Goal: Book appointment/travel/reservation

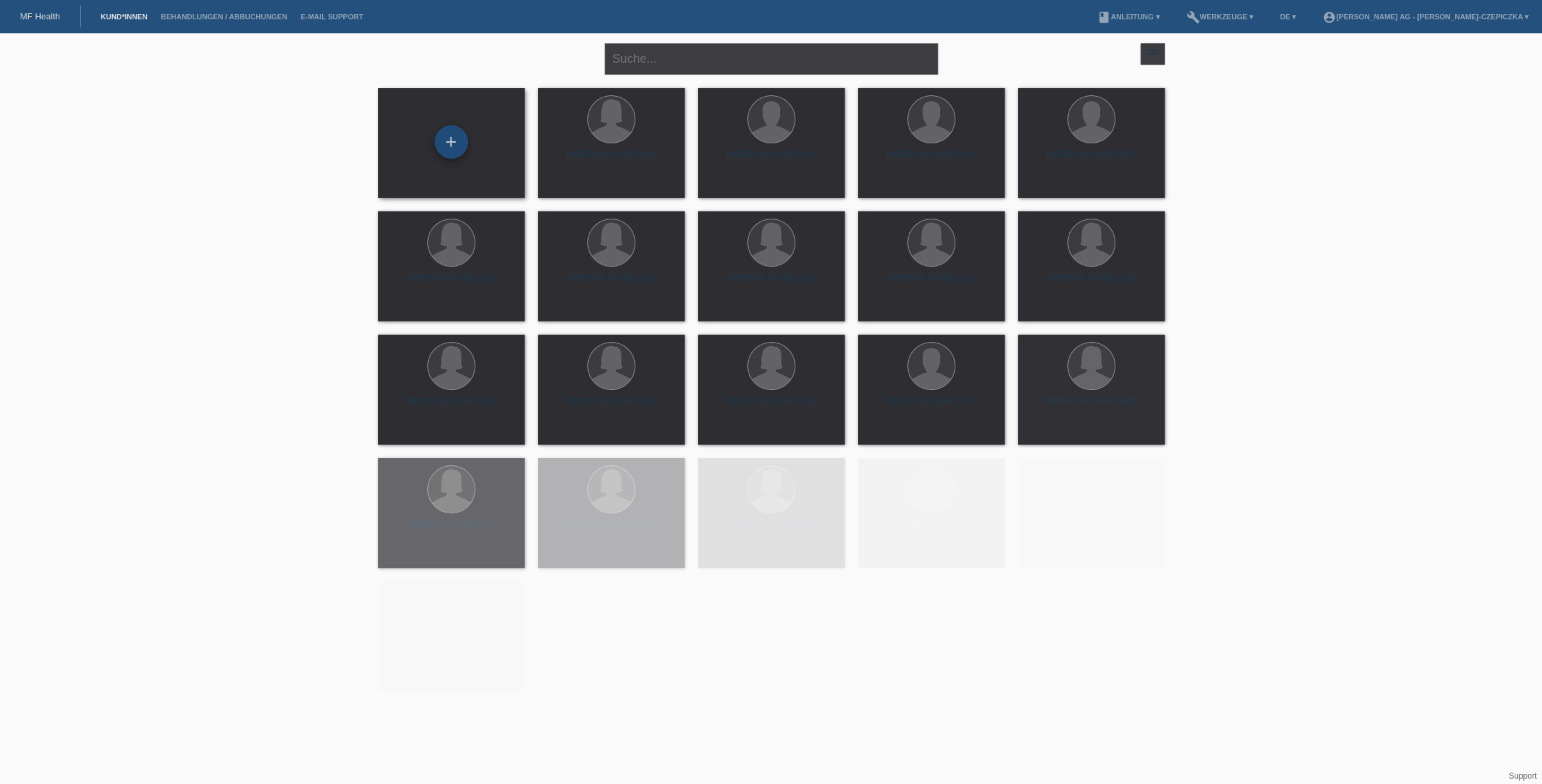
click at [457, 142] on div "+" at bounding box center [451, 142] width 34 height 34
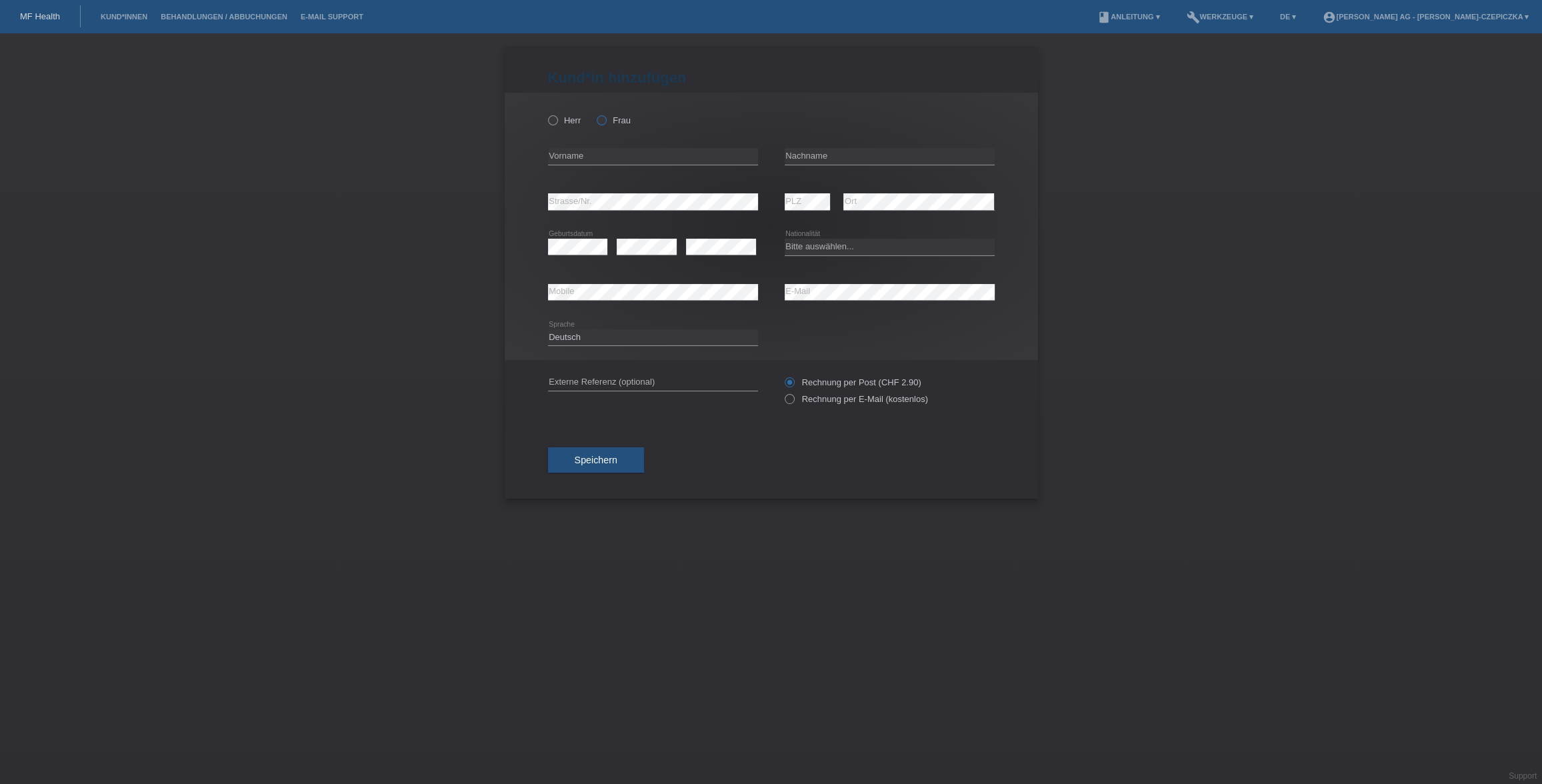
click at [594, 113] on icon at bounding box center [594, 113] width 0 height 0
click at [604, 124] on input "Frau" at bounding box center [601, 120] width 9 height 9
radio input "true"
click at [604, 157] on input "text" at bounding box center [653, 156] width 210 height 16
type input "Brigitte"
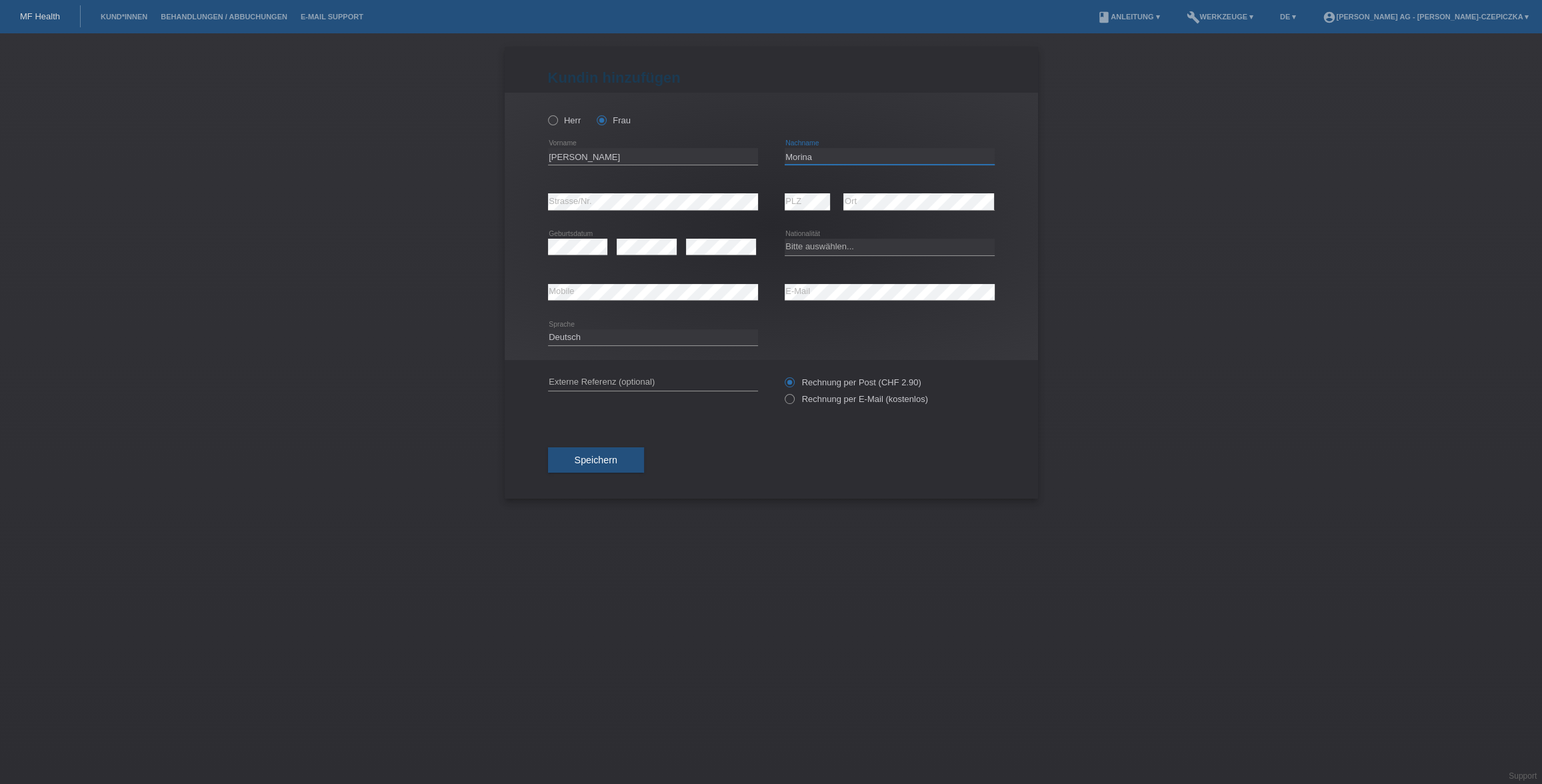
type input "Morina"
click at [663, 148] on div "Brigitte error Vorname" at bounding box center [653, 157] width 210 height 45
click at [663, 153] on input "Brigitte" at bounding box center [653, 156] width 210 height 16
paste input "e Morina"
click at [587, 157] on input "[PERSON_NAME]" at bounding box center [653, 156] width 210 height 16
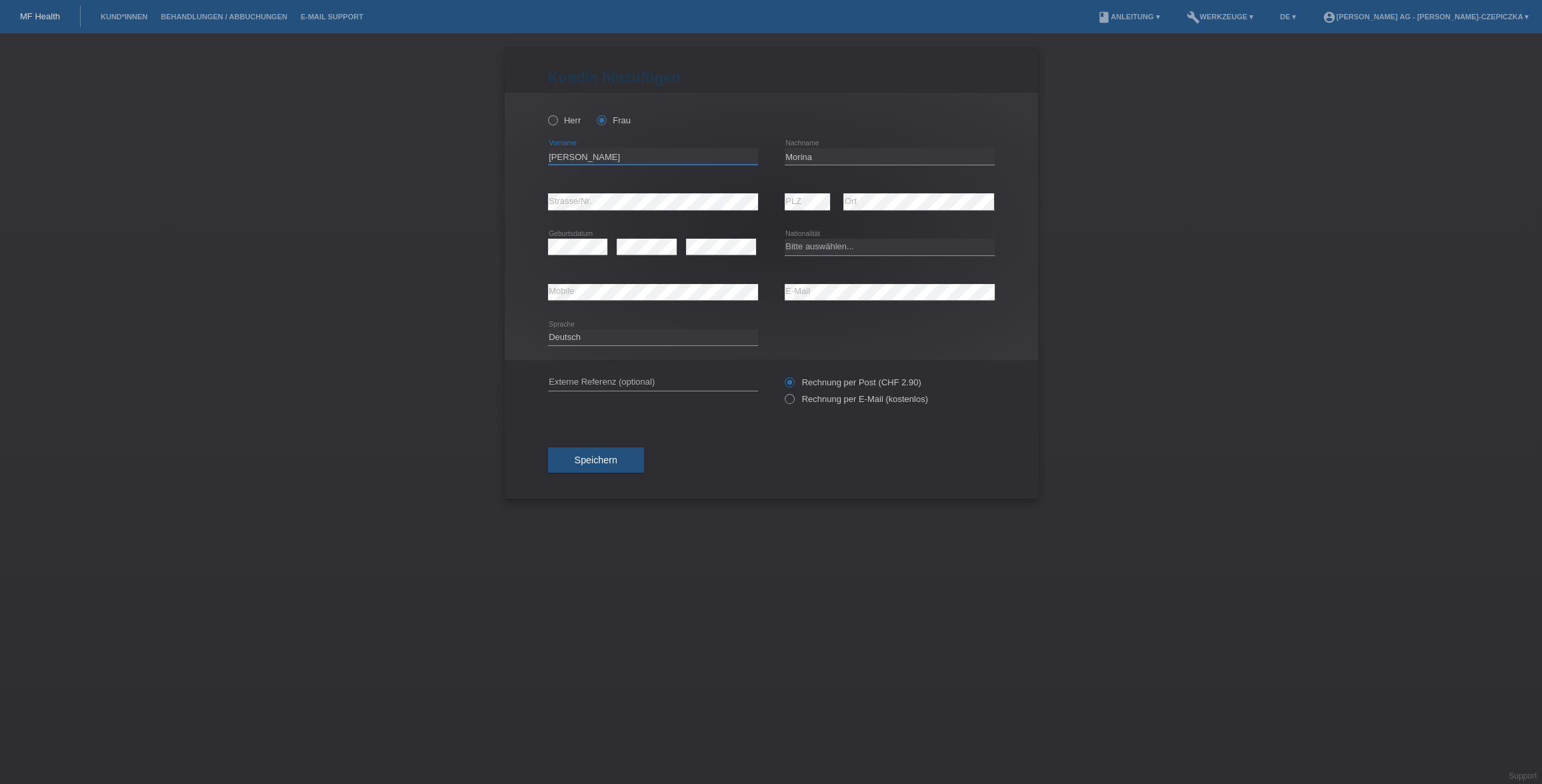
click at [587, 157] on input "[PERSON_NAME]" at bounding box center [653, 156] width 210 height 16
type input "Brigite"
click at [638, 259] on div "error" at bounding box center [646, 247] width 60 height 45
click at [834, 262] on div "Bitte auswählen... Schweiz Deutschland Liechtenstein Österreich ------------ Af…" at bounding box center [889, 247] width 210 height 45
click at [836, 248] on select "Bitte auswählen... Schweiz Deutschland Liechtenstein Österreich ------------ Af…" at bounding box center [889, 247] width 210 height 16
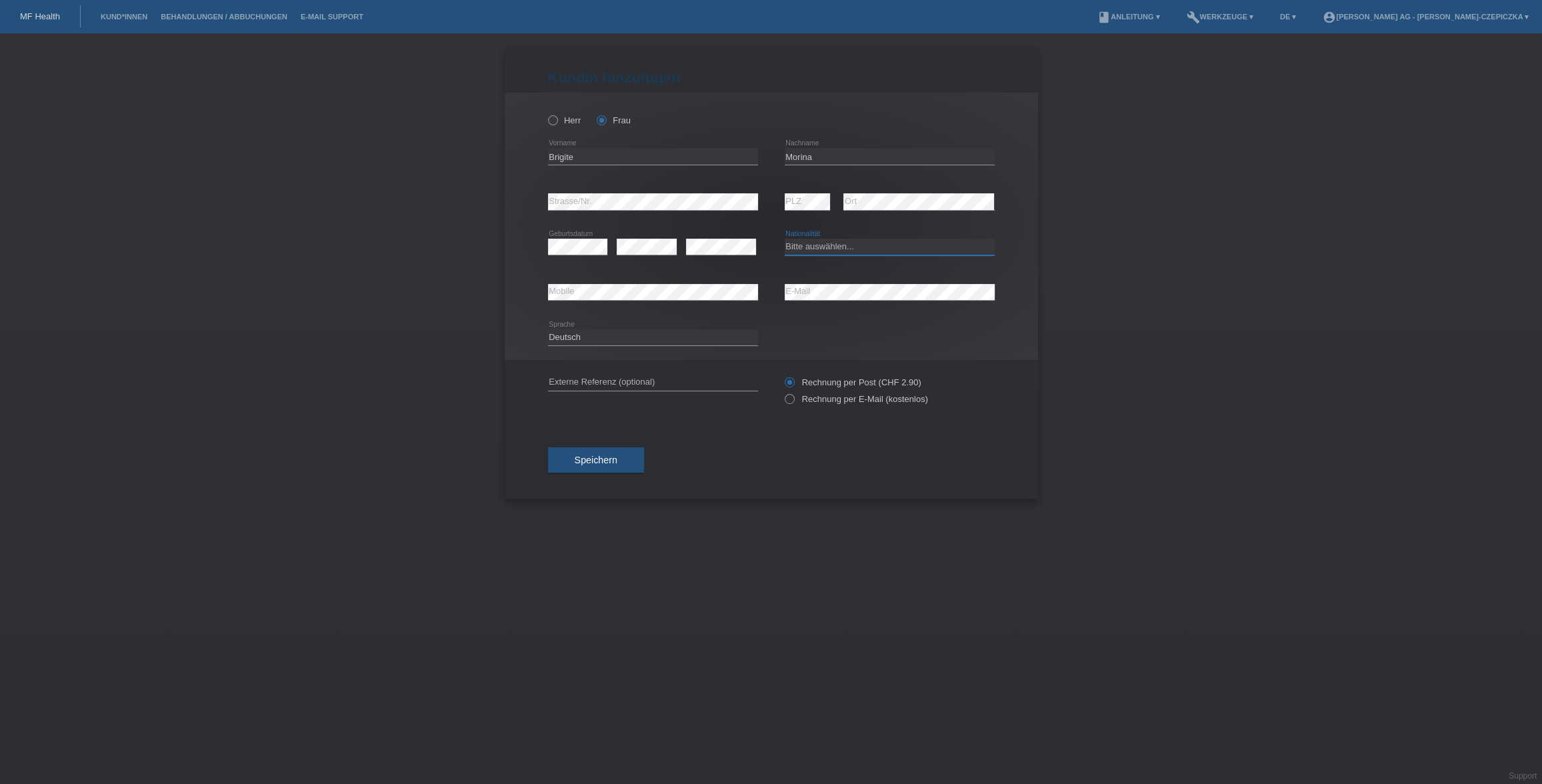
select select "CH"
click at [784, 239] on select "Bitte auswählen... Schweiz Deutschland Liechtenstein Österreich ------------ Af…" at bounding box center [889, 247] width 210 height 16
click at [796, 400] on label "Rechnung per E-Mail (kostenlos)" at bounding box center [856, 398] width 143 height 10
click at [793, 400] on input "Rechnung per E-Mail (kostenlos)" at bounding box center [789, 402] width 9 height 16
radio input "true"
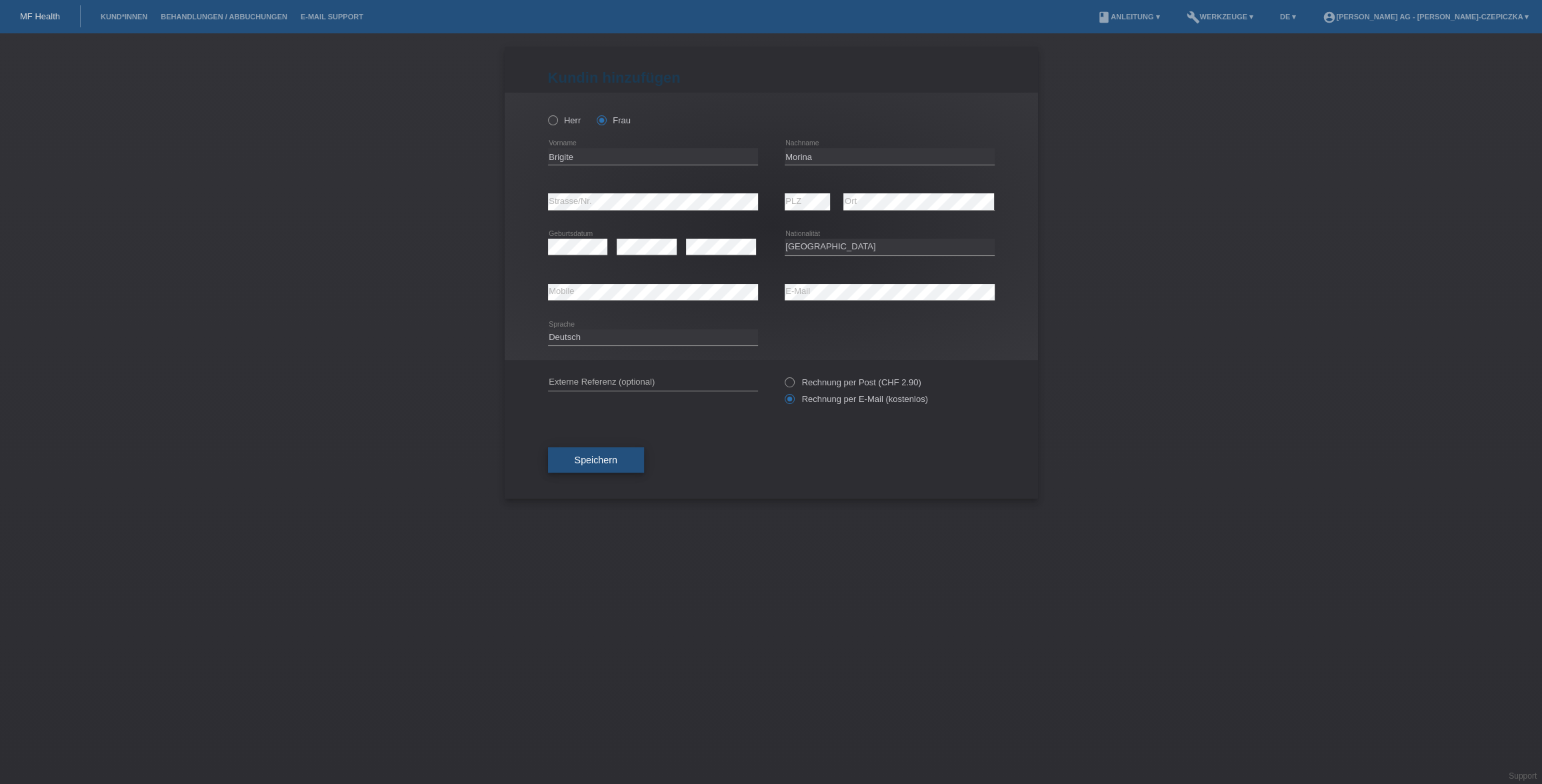
click at [617, 464] on button "Speichern" at bounding box center [596, 460] width 96 height 25
click at [716, 381] on div "error Externe Referenz (optional)" at bounding box center [653, 390] width 210 height 45
click at [715, 390] on input "text" at bounding box center [653, 389] width 210 height 16
paste input "brigite.morina@gmail.com"
type input "brigite.morina@gmail.com"
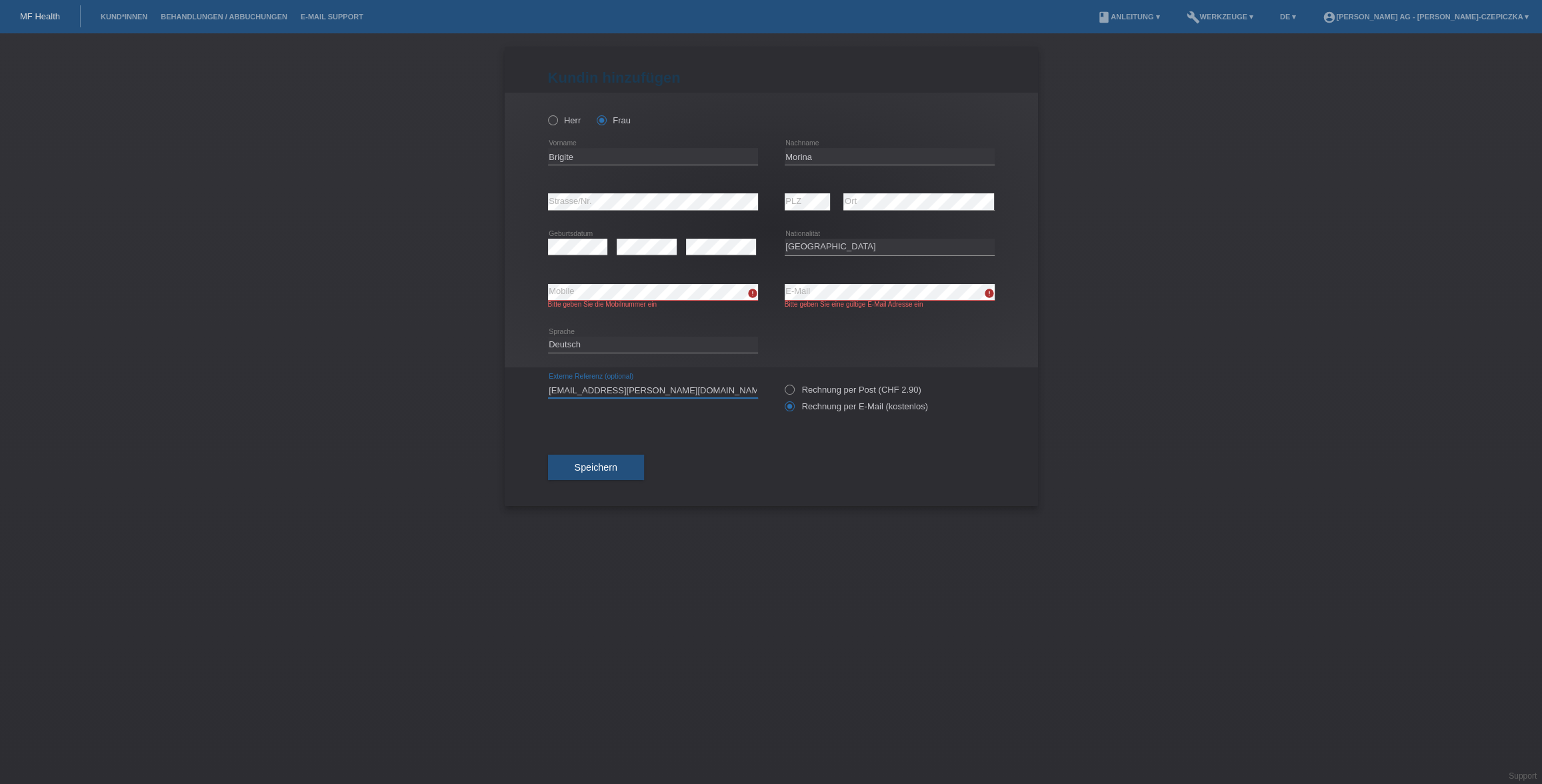
click at [650, 392] on input "brigite.morina@gmail.com" at bounding box center [653, 389] width 210 height 16
click at [610, 466] on span "Speichern" at bounding box center [595, 467] width 43 height 11
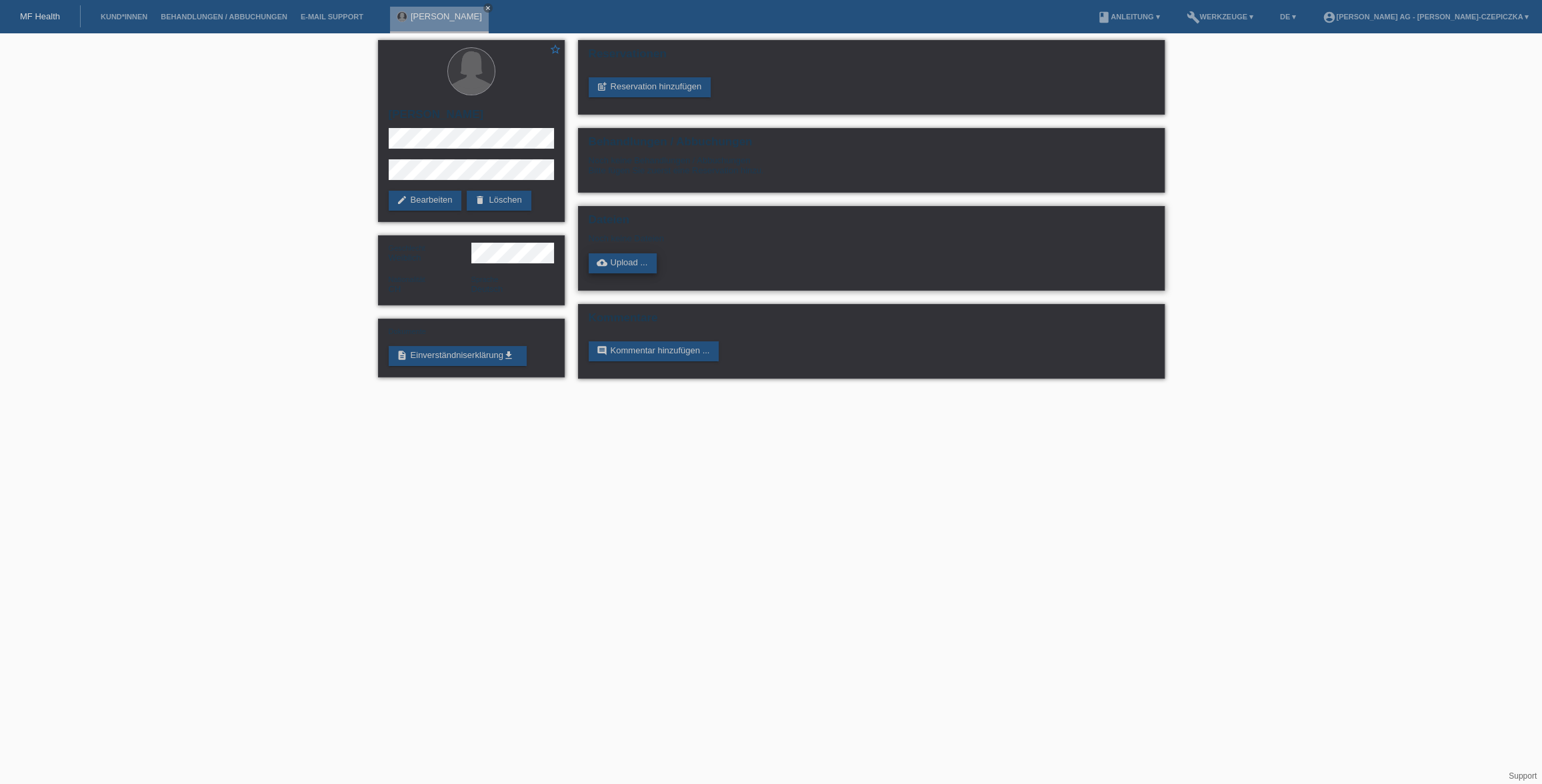
click at [614, 265] on link "cloud_upload Upload ..." at bounding box center [623, 263] width 69 height 20
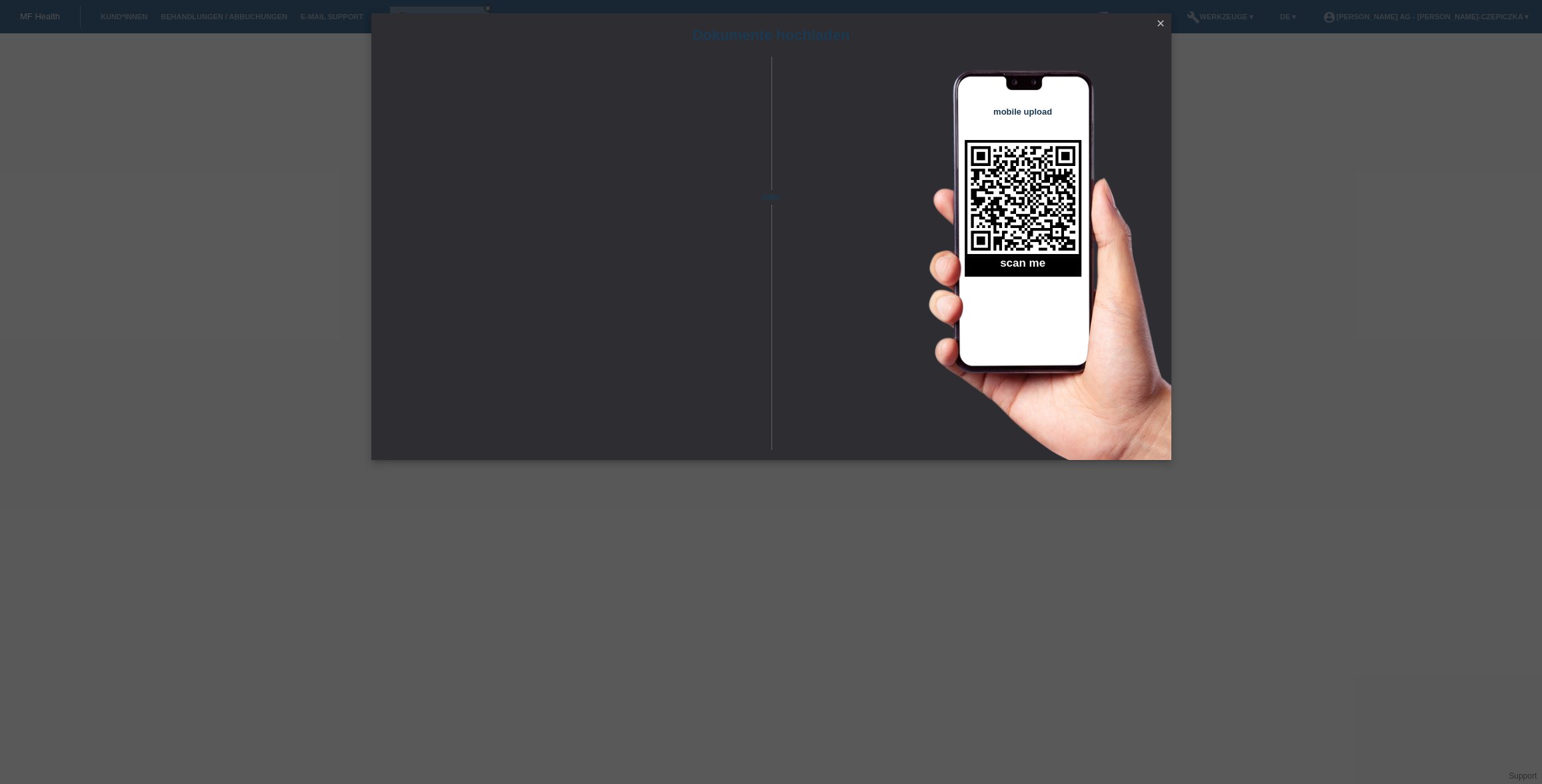
click at [1161, 25] on icon "close" at bounding box center [1161, 24] width 11 height 11
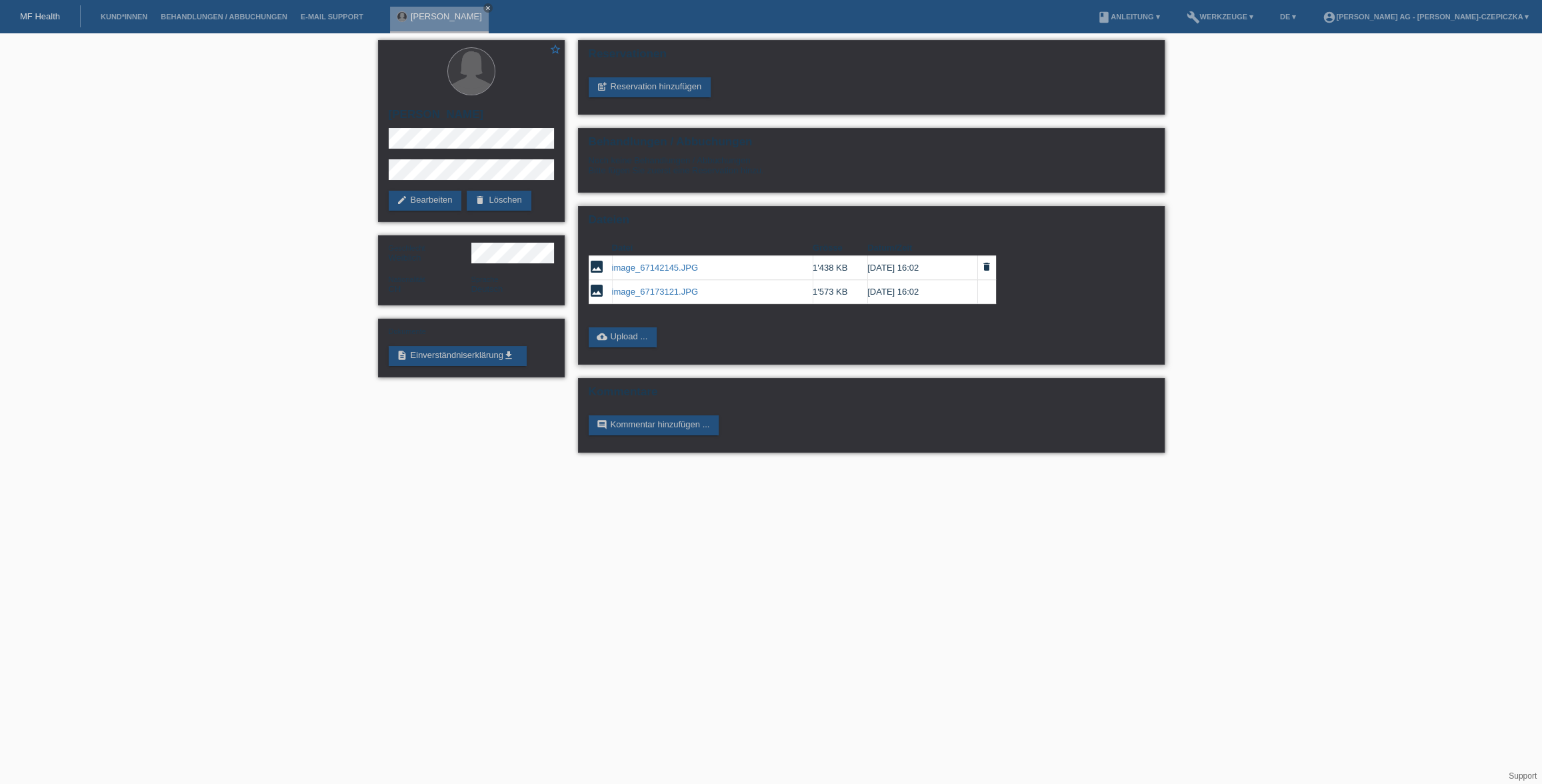
click at [632, 270] on link "image_67142145.JPG" at bounding box center [654, 267] width 86 height 10
click at [656, 86] on link "post_add Reservation hinzufügen" at bounding box center [649, 87] width 123 height 20
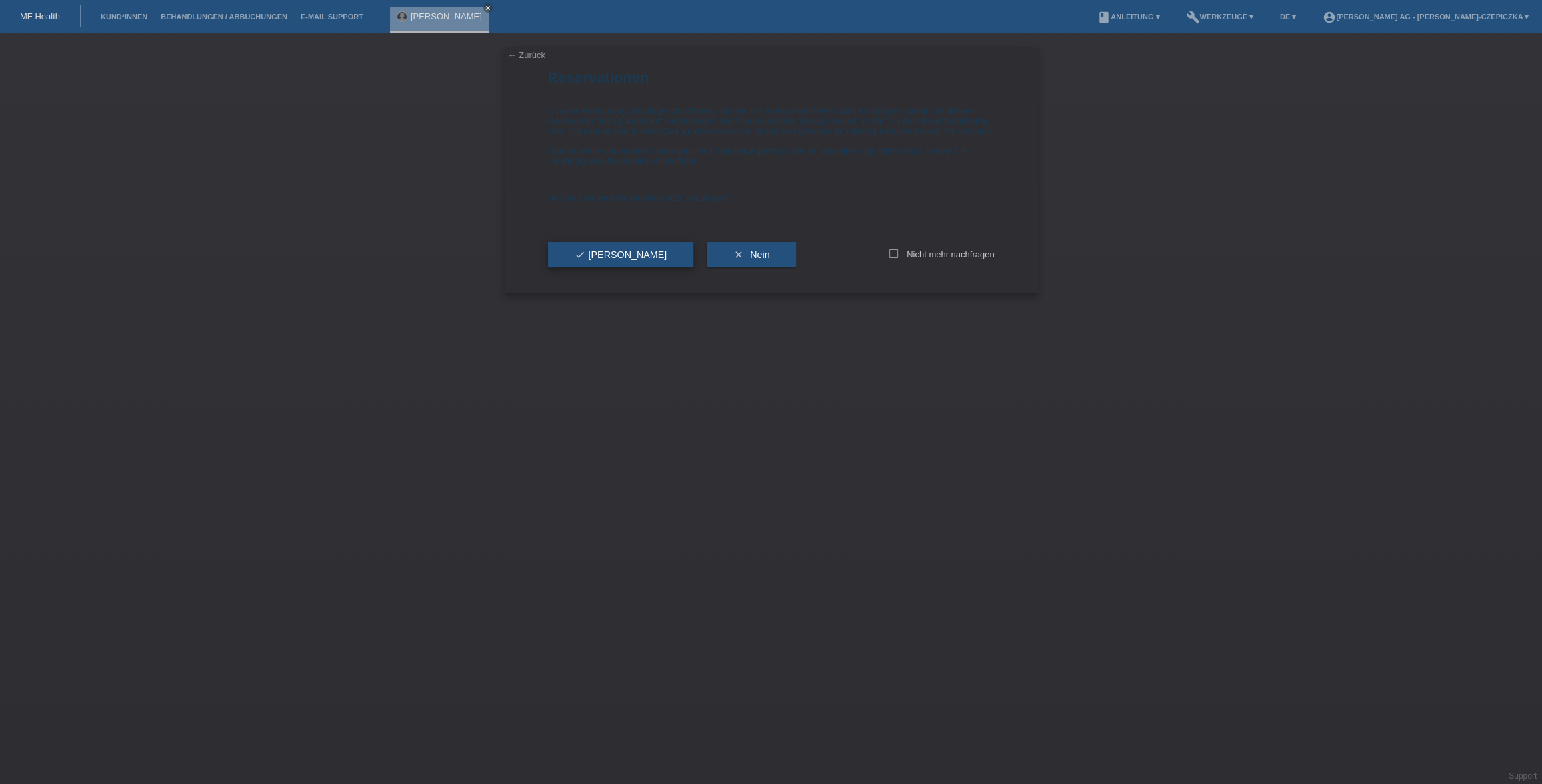
click at [598, 260] on span "check Ja" at bounding box center [621, 255] width 93 height 11
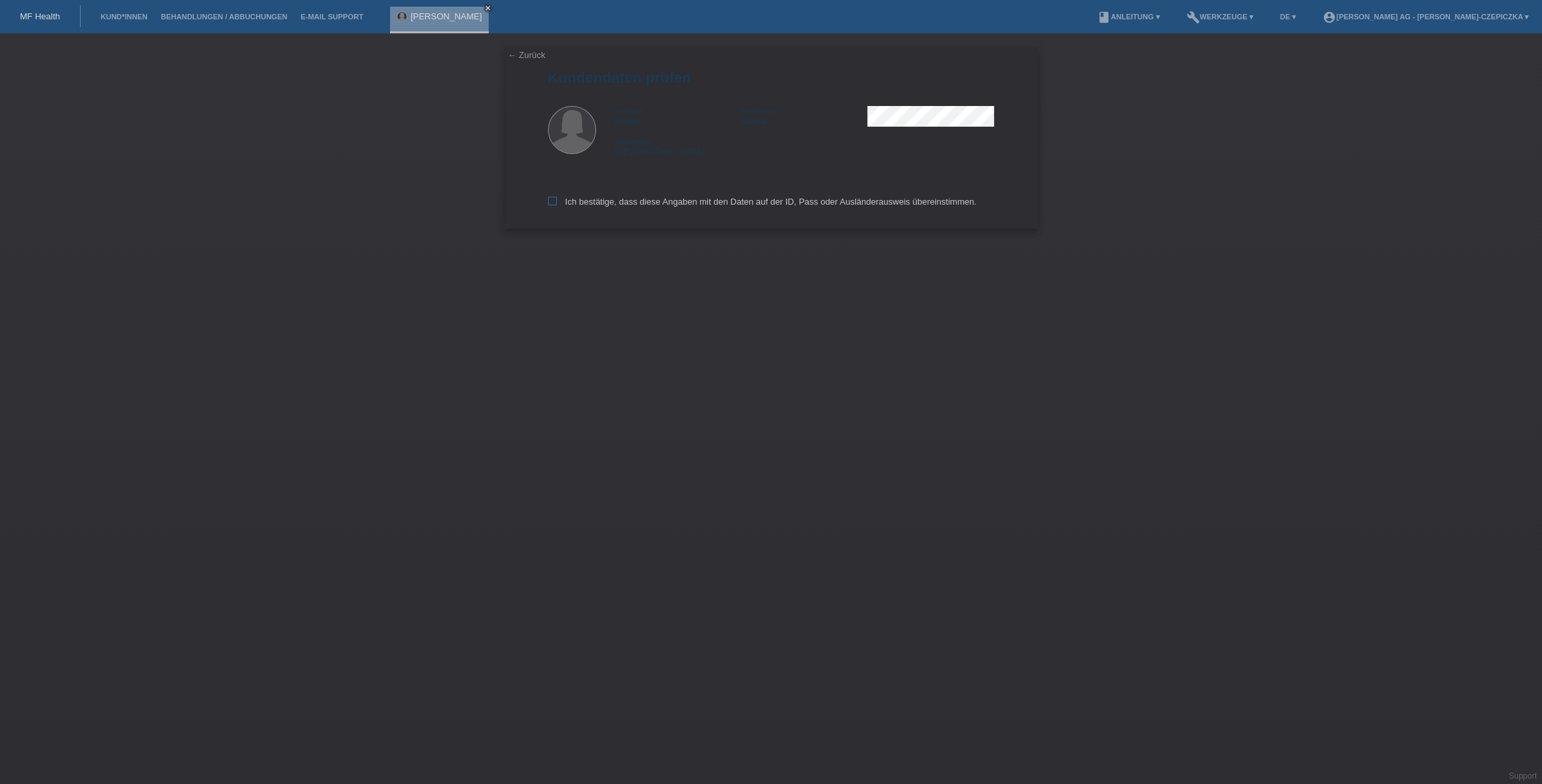
click at [553, 206] on label "Ich bestätige, dass diese Angaben mit den Daten auf der ID, Pass oder Ausländer…" at bounding box center [762, 201] width 428 height 10
click at [553, 205] on input "Ich bestätige, dass diese Angaben mit den Daten auf der ID, Pass oder Ausländer…" at bounding box center [553, 201] width 9 height 9
checkbox input "true"
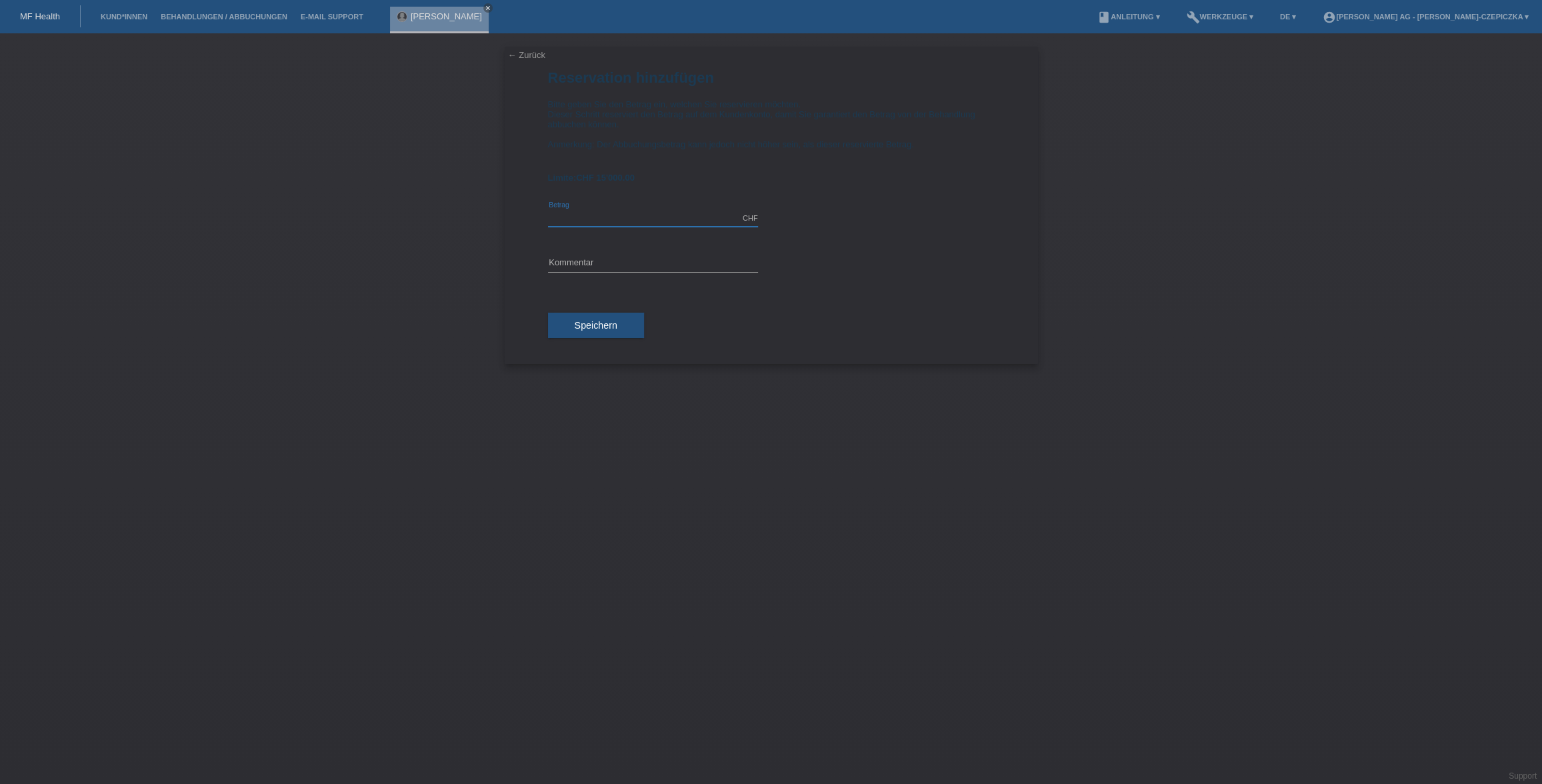
click at [710, 217] on input "text" at bounding box center [653, 218] width 210 height 16
click at [655, 217] on input "text" at bounding box center [653, 218] width 210 height 16
type input "10000.00"
click at [647, 262] on input "text" at bounding box center [653, 263] width 210 height 16
type input "[PERSON_NAME]-OP"
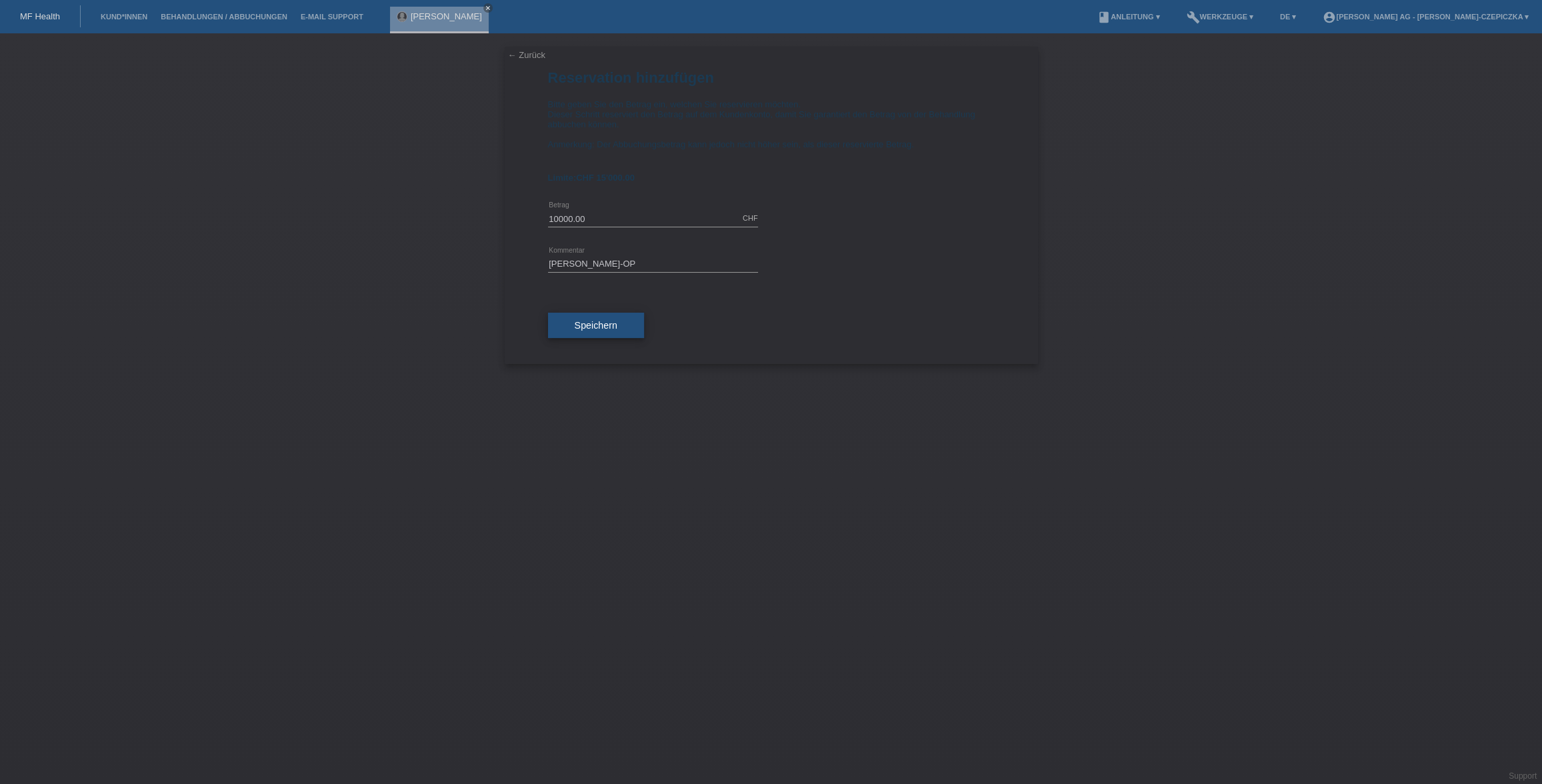
click at [604, 336] on button "Speichern" at bounding box center [596, 325] width 96 height 25
click at [760, 212] on button "schedule Später" at bounding box center [762, 205] width 98 height 25
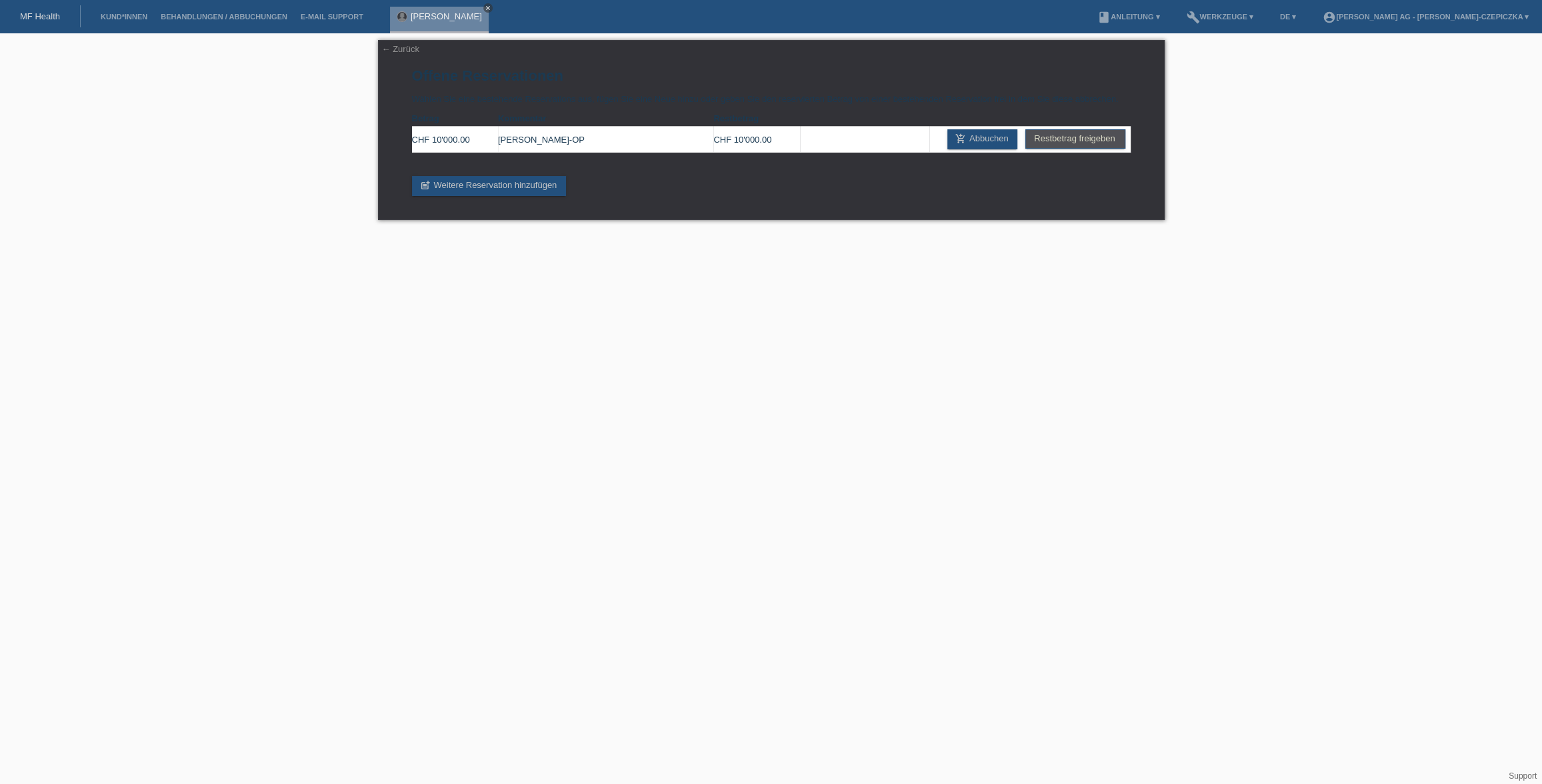
click at [485, 6] on icon "close" at bounding box center [487, 7] width 6 height 6
click at [409, 49] on link "← Zurück" at bounding box center [400, 48] width 37 height 10
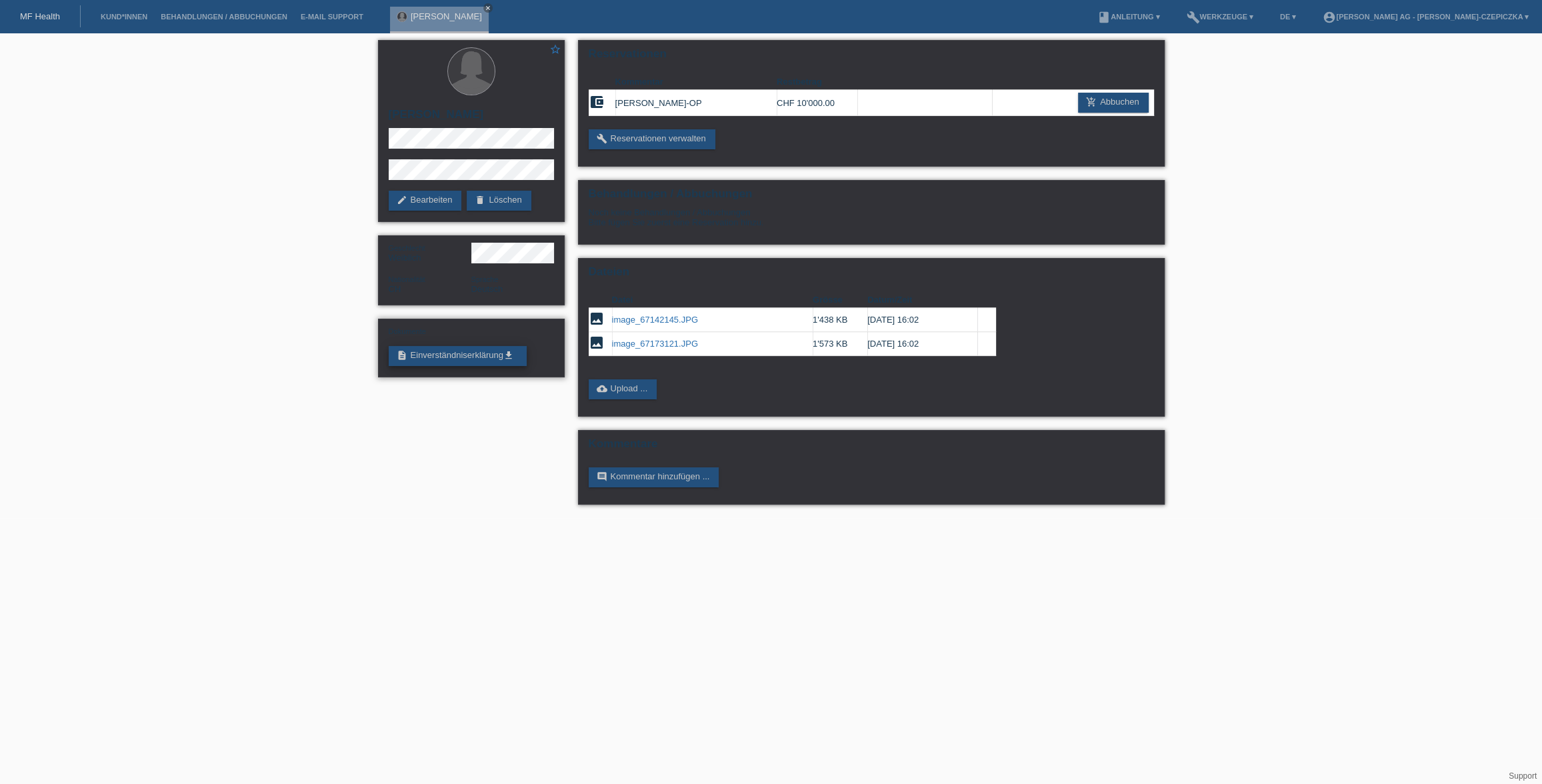
click at [454, 355] on link "description Einverständniserklärung get_app" at bounding box center [457, 356] width 138 height 20
